Goal: Task Accomplishment & Management: Manage account settings

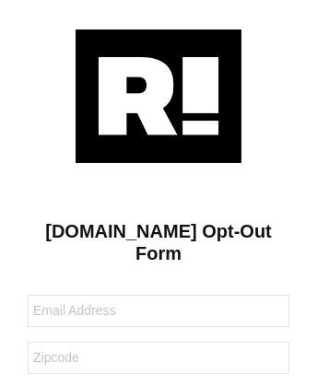
click at [158, 95] on img at bounding box center [158, 95] width 166 height 133
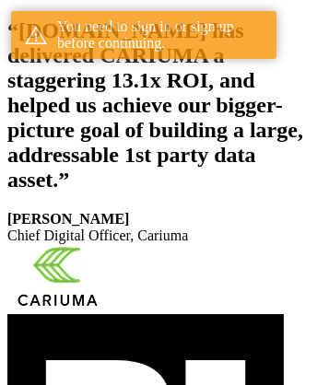
scroll to position [339, 0]
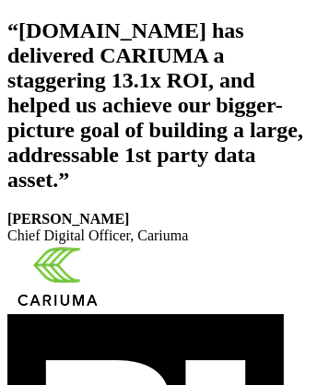
scroll to position [310, 0]
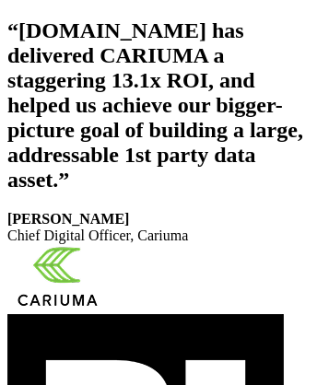
scroll to position [310, 0]
